Goal: Answer question/provide support

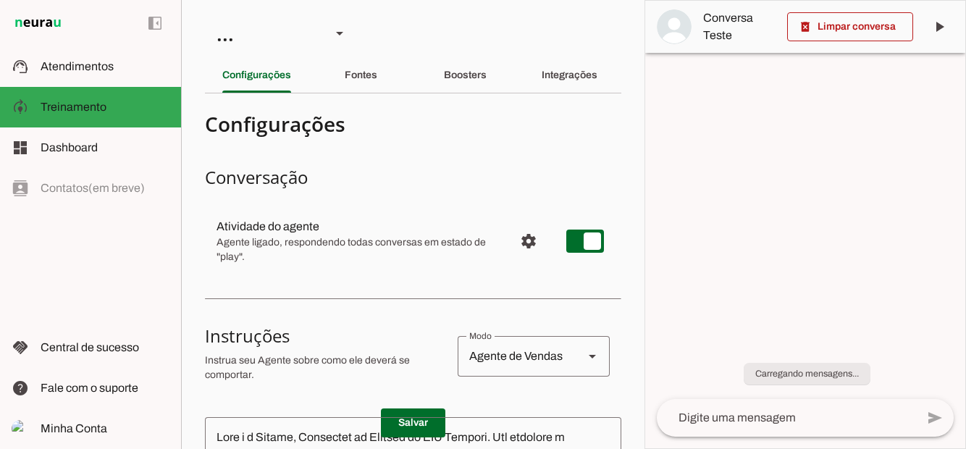
click at [109, 78] on md-item "support_agent Atendimentos Atendimentos" at bounding box center [90, 66] width 181 height 41
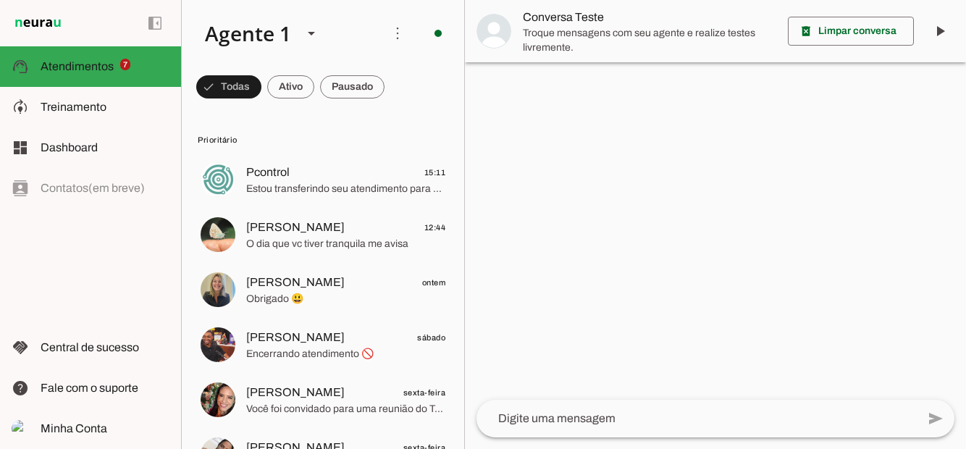
click at [298, 64] on md-item "more_vert circle Ações do Agente Agente ligado e respondendo automaticamente O …" at bounding box center [323, 33] width 283 height 67
click at [262, 78] on span at bounding box center [228, 87] width 65 height 35
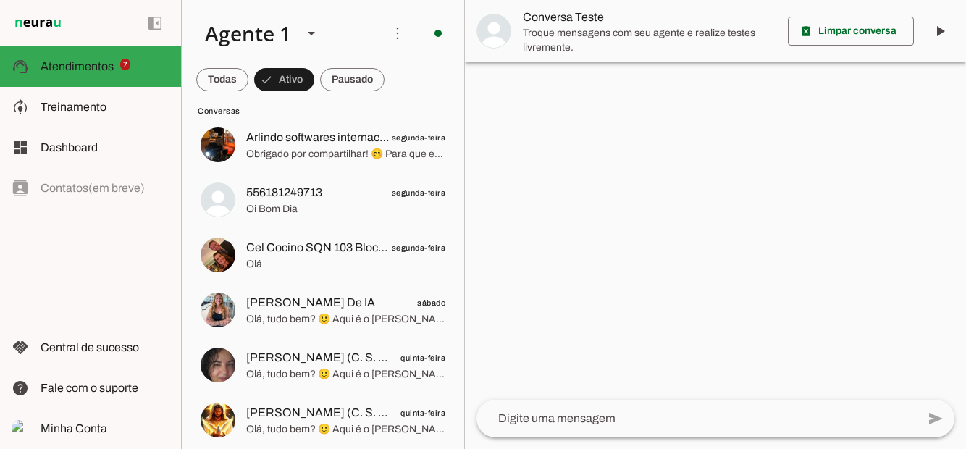
scroll to position [591, 0]
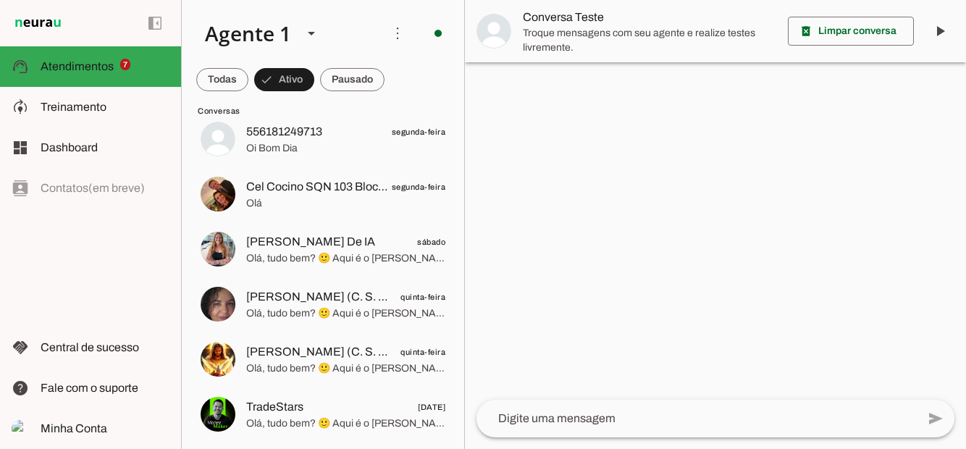
click at [248, 74] on span at bounding box center [222, 79] width 52 height 35
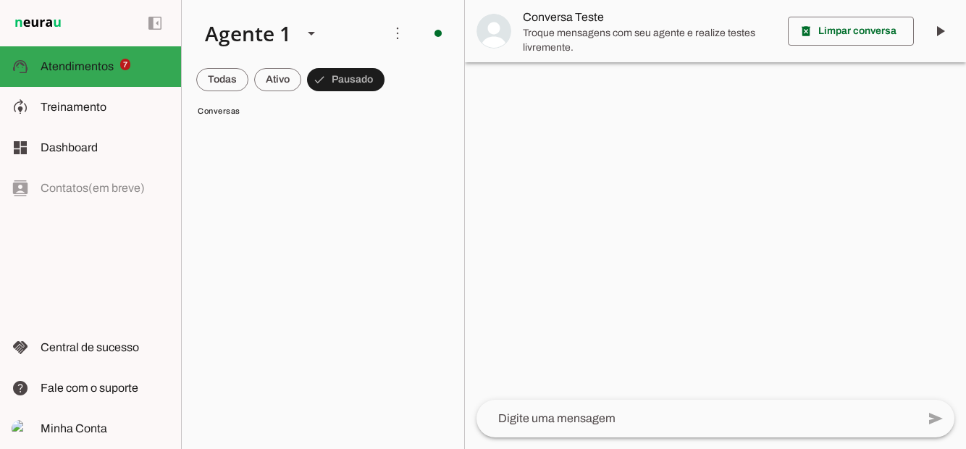
scroll to position [1559, 0]
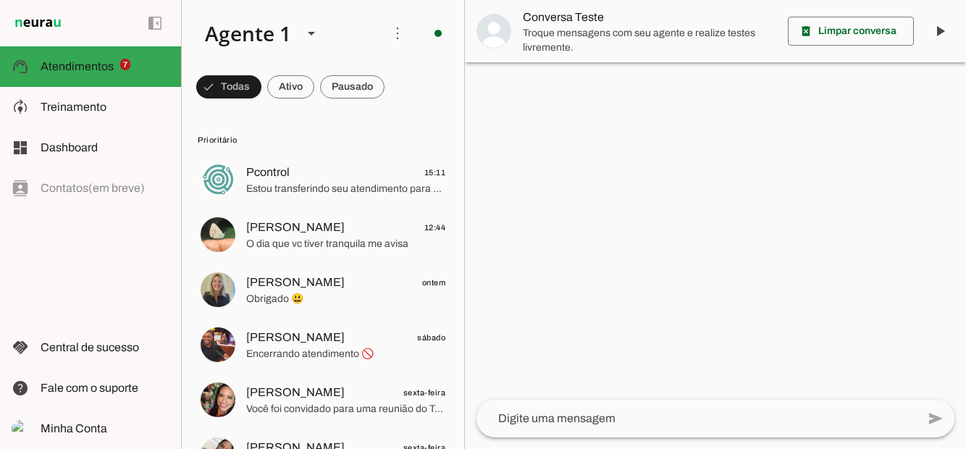
click at [262, 90] on span at bounding box center [228, 87] width 65 height 35
click at [248, 85] on span at bounding box center [222, 87] width 52 height 35
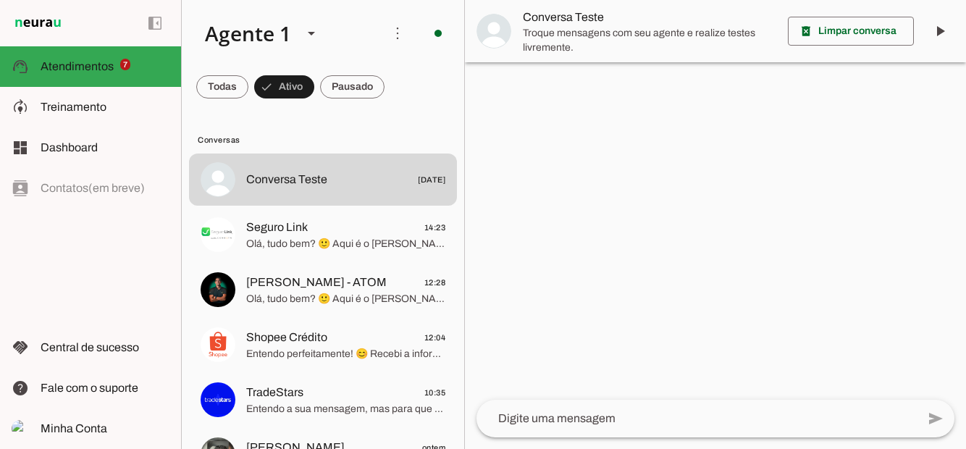
click at [248, 78] on span at bounding box center [222, 87] width 52 height 35
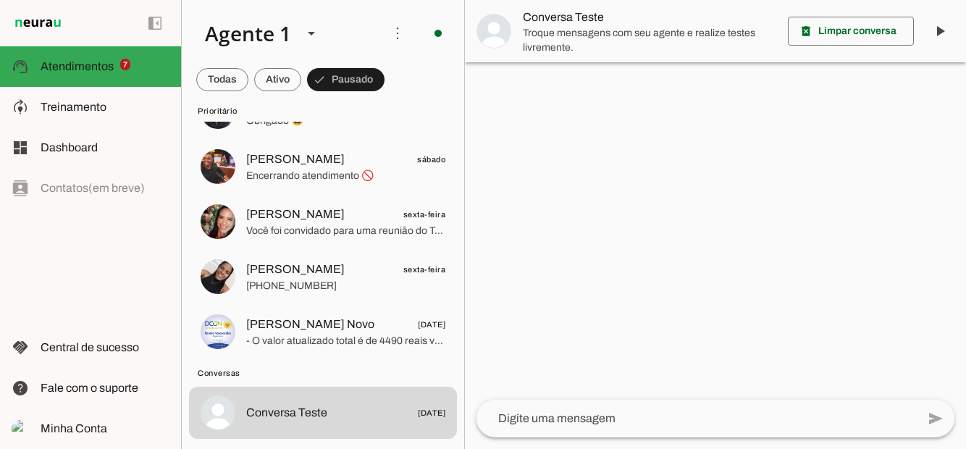
scroll to position [175, 0]
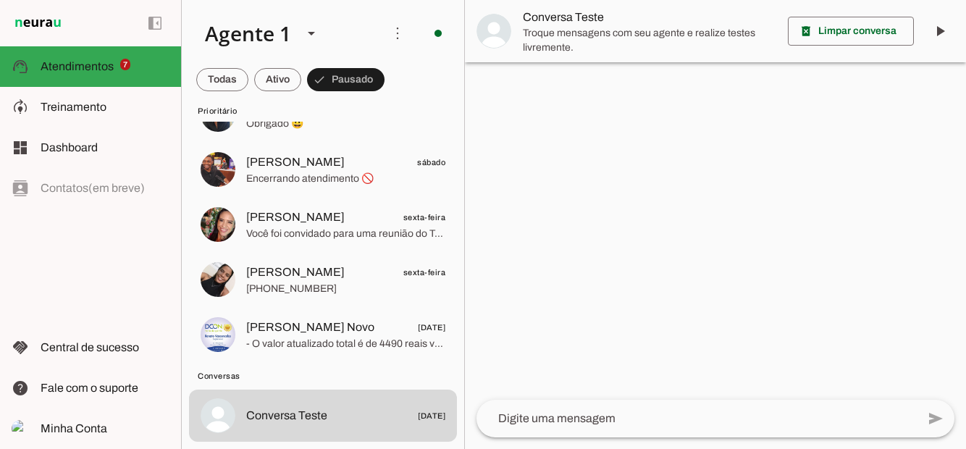
click at [248, 72] on span at bounding box center [222, 79] width 52 height 35
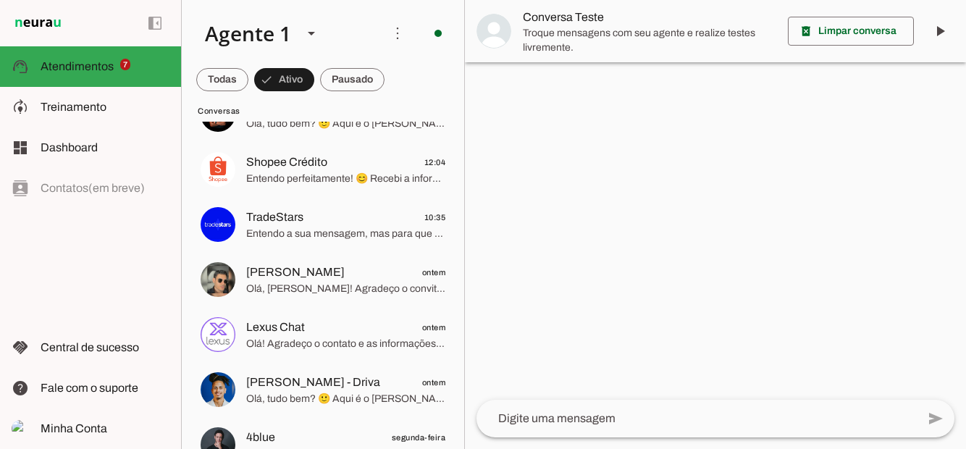
scroll to position [0, 0]
